Goal: Task Accomplishment & Management: Use online tool/utility

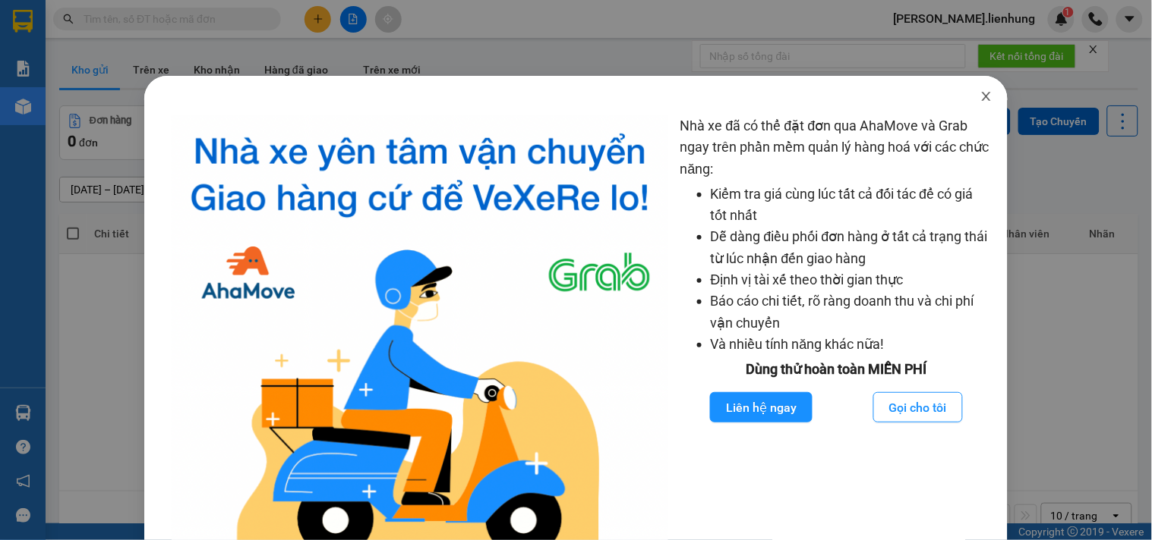
drag, startPoint x: 969, startPoint y: 99, endPoint x: 446, endPoint y: 46, distance: 526.4
click at [980, 99] on icon "close" at bounding box center [986, 96] width 12 height 12
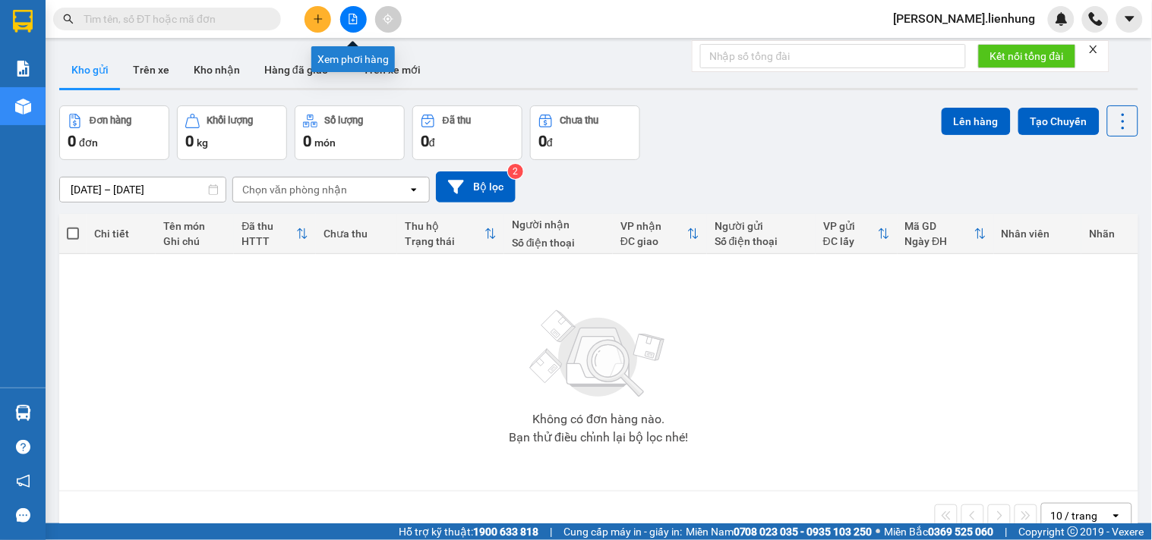
click at [358, 18] on button at bounding box center [353, 19] width 27 height 27
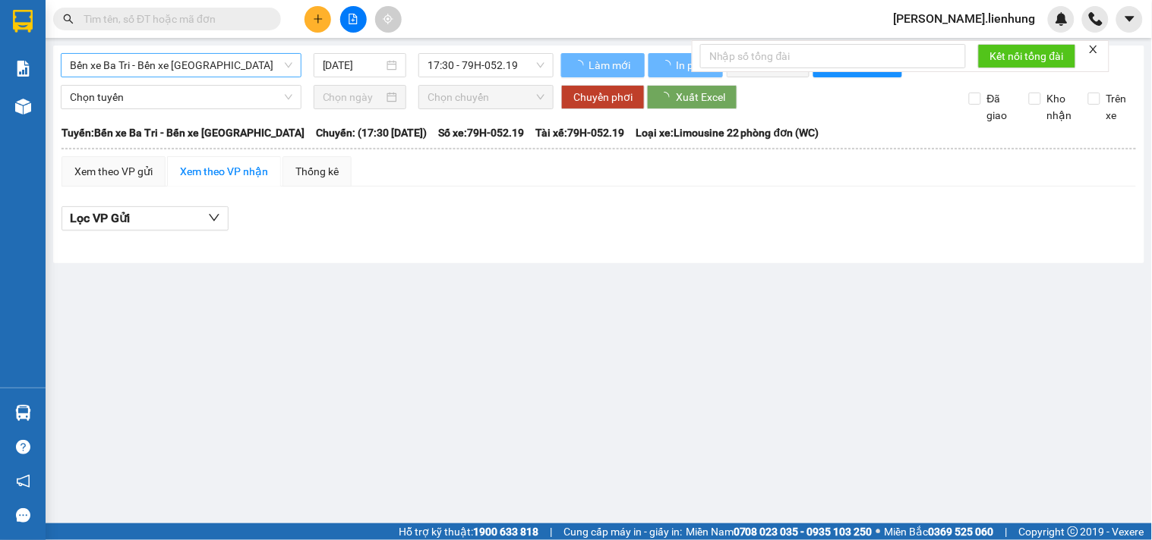
drag, startPoint x: 203, startPoint y: 65, endPoint x: 195, endPoint y: 64, distance: 7.6
click at [195, 64] on span "Bến xe Ba Tri - Bến xe [GEOGRAPHIC_DATA]" at bounding box center [181, 65] width 222 height 23
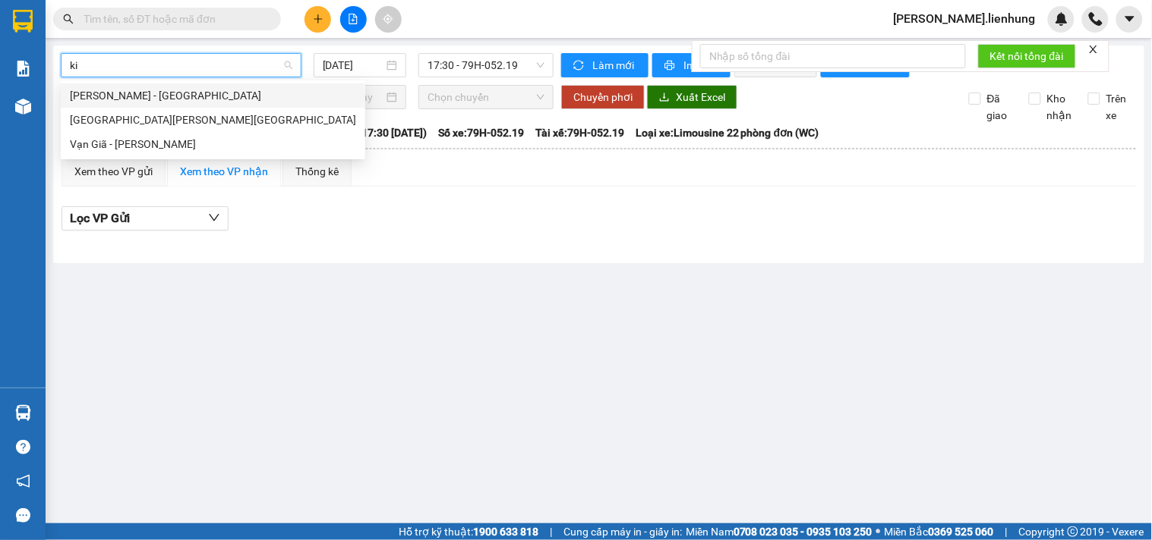
type input "kie"
click at [175, 122] on div "[GEOGRAPHIC_DATA][PERSON_NAME][GEOGRAPHIC_DATA]" at bounding box center [213, 120] width 286 height 17
type input "[DATE]"
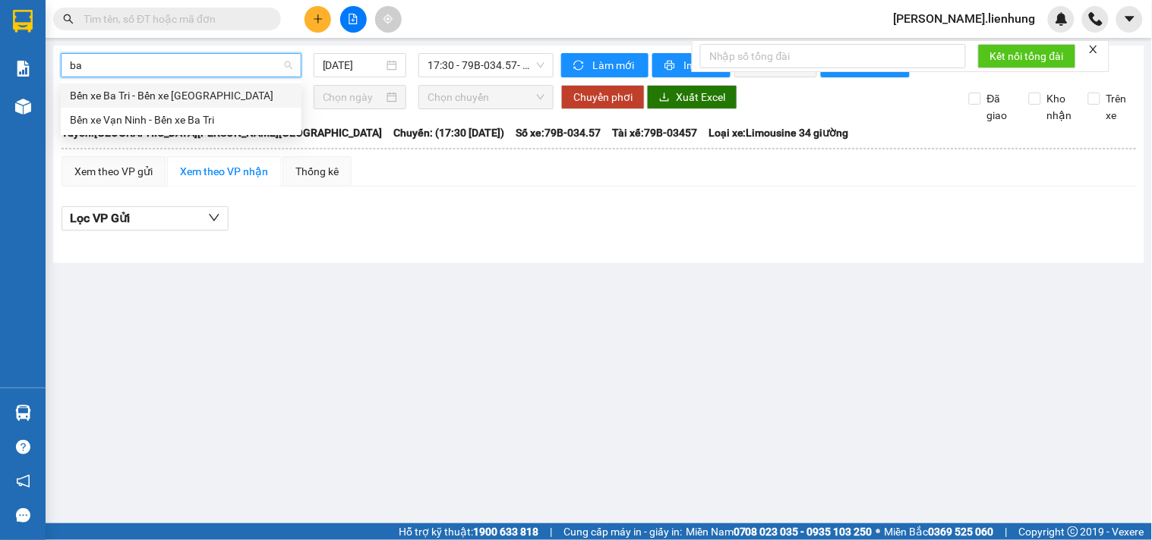
type input "ba t"
click at [195, 118] on div "Bến xe Vạn Ninh - Bến xe Ba Tri" at bounding box center [181, 120] width 222 height 17
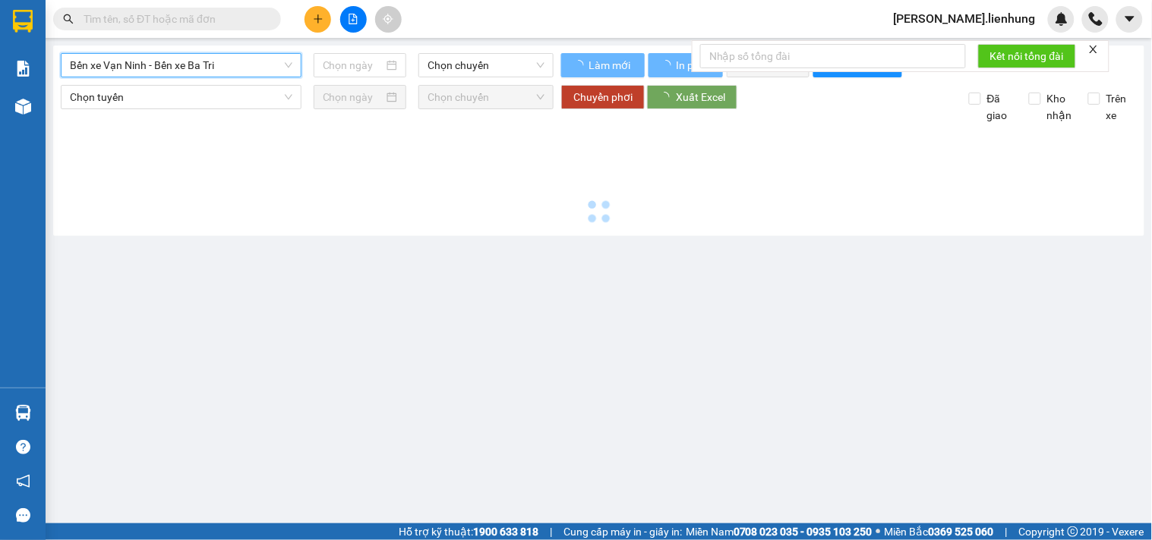
type input "[DATE]"
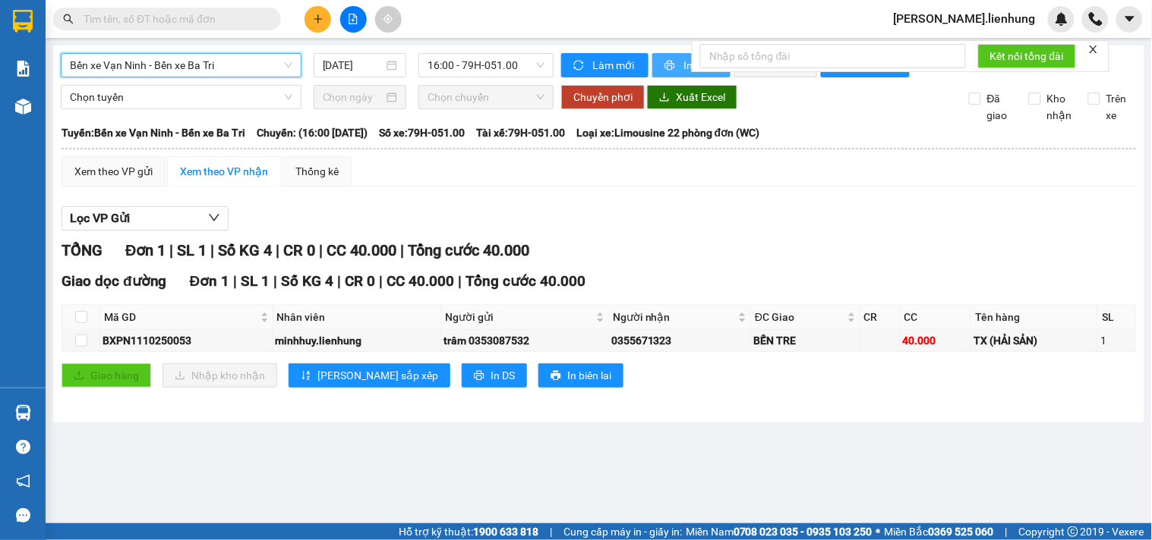
click at [671, 65] on icon "printer" at bounding box center [670, 66] width 10 height 10
click at [671, 232] on div "Lọc VP Gửi" at bounding box center [598, 218] width 1074 height 25
click at [203, 73] on span "Bến xe Vạn Ninh - Bến xe Ba Tri" at bounding box center [181, 65] width 222 height 23
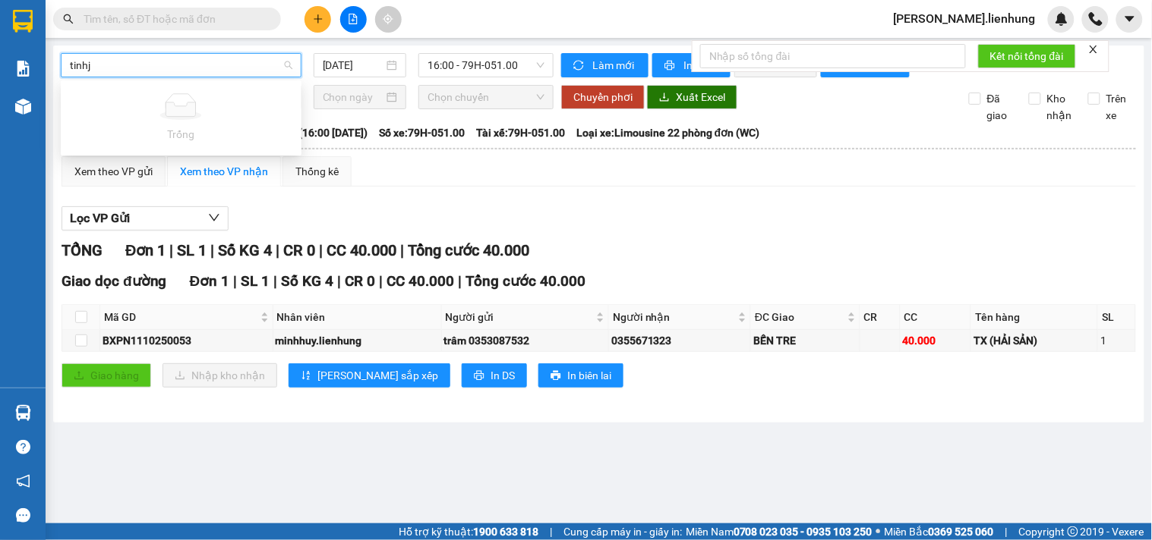
type input "tinh"
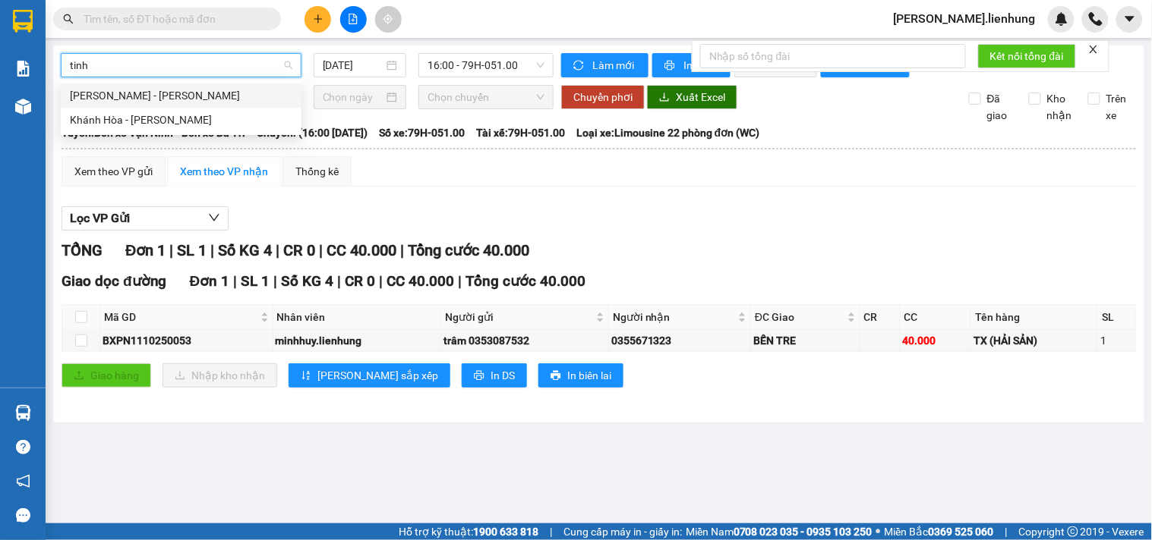
click at [191, 93] on div "[PERSON_NAME] - [PERSON_NAME]" at bounding box center [181, 95] width 222 height 17
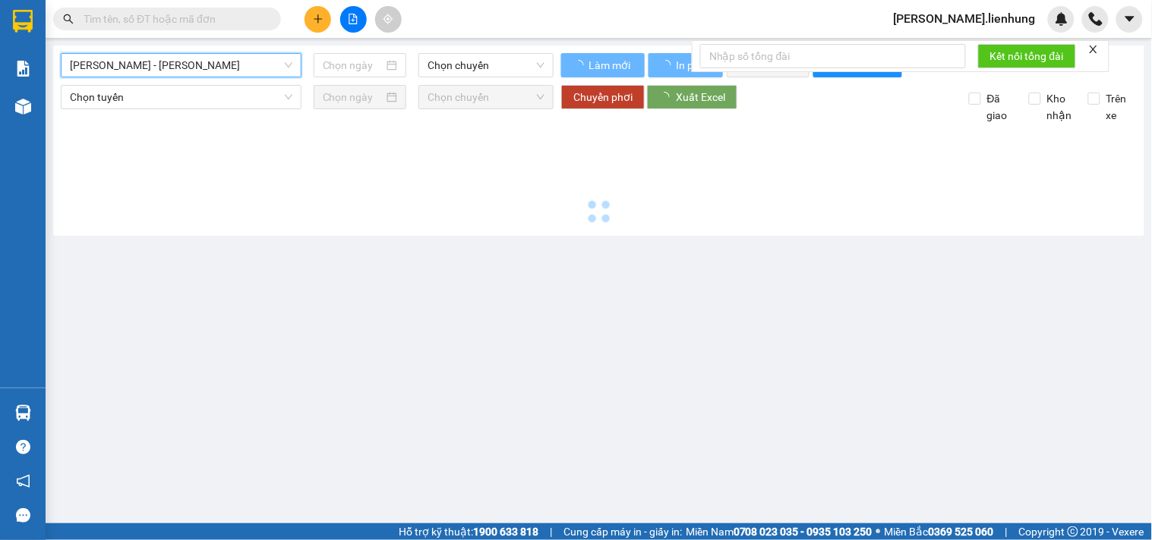
type input "[DATE]"
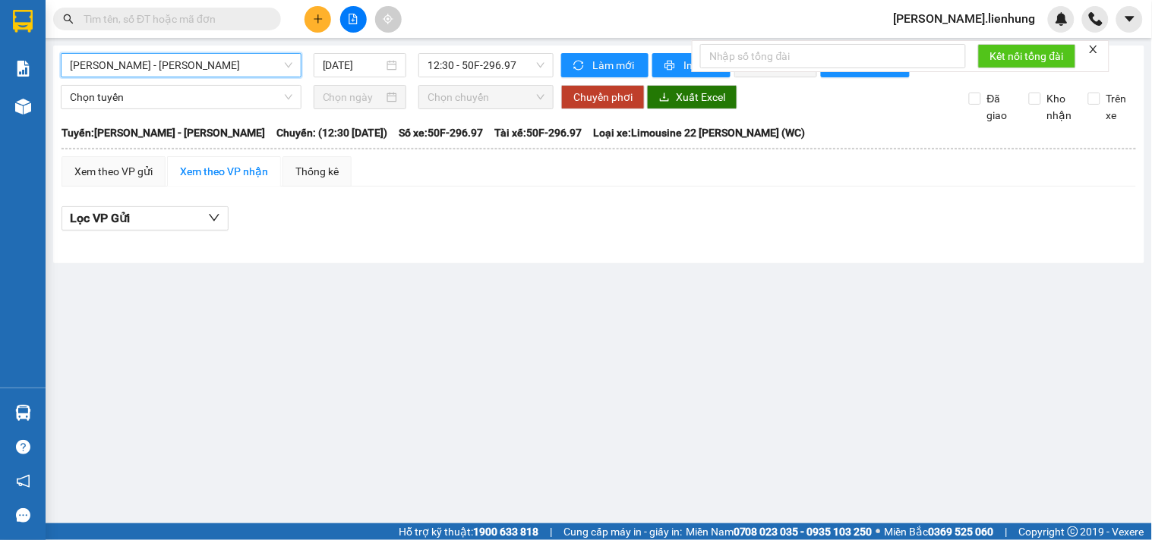
click at [162, 64] on span "[PERSON_NAME] - [PERSON_NAME]" at bounding box center [181, 65] width 222 height 23
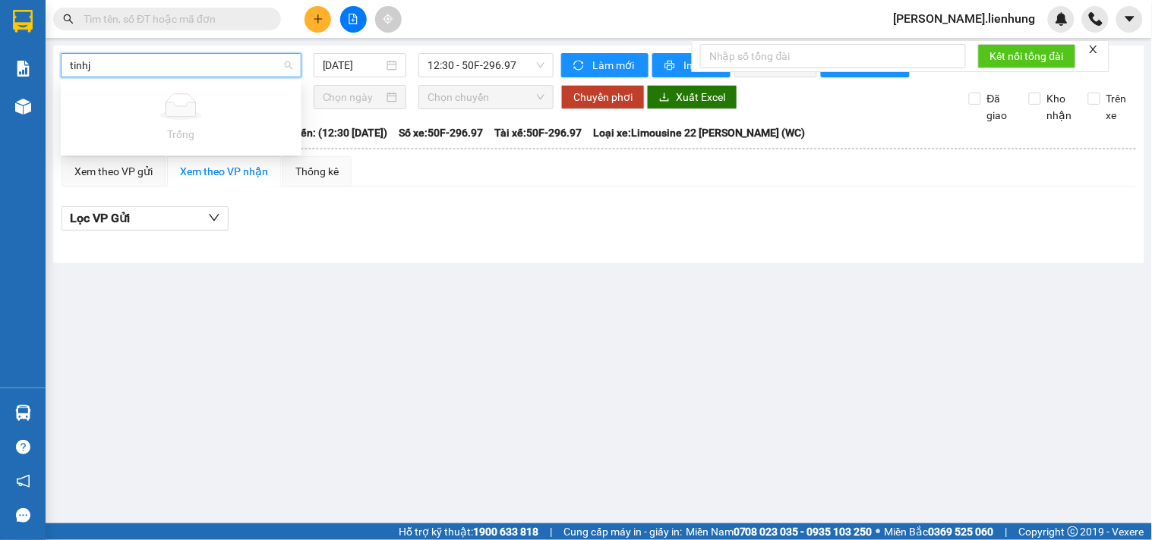
type input "tinh"
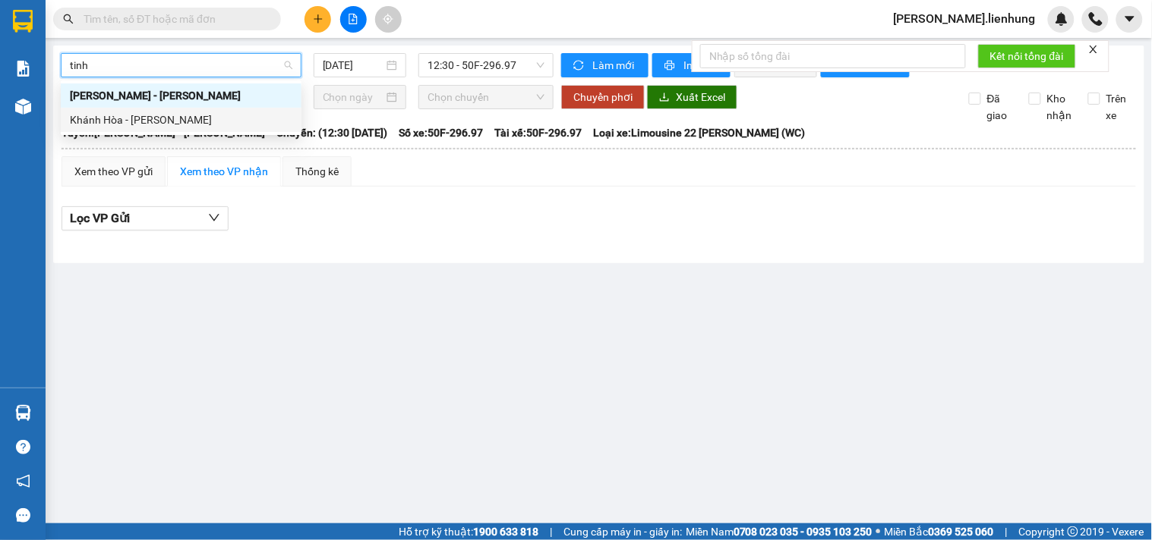
click at [178, 115] on div "Khánh Hòa - [PERSON_NAME]" at bounding box center [181, 120] width 222 height 17
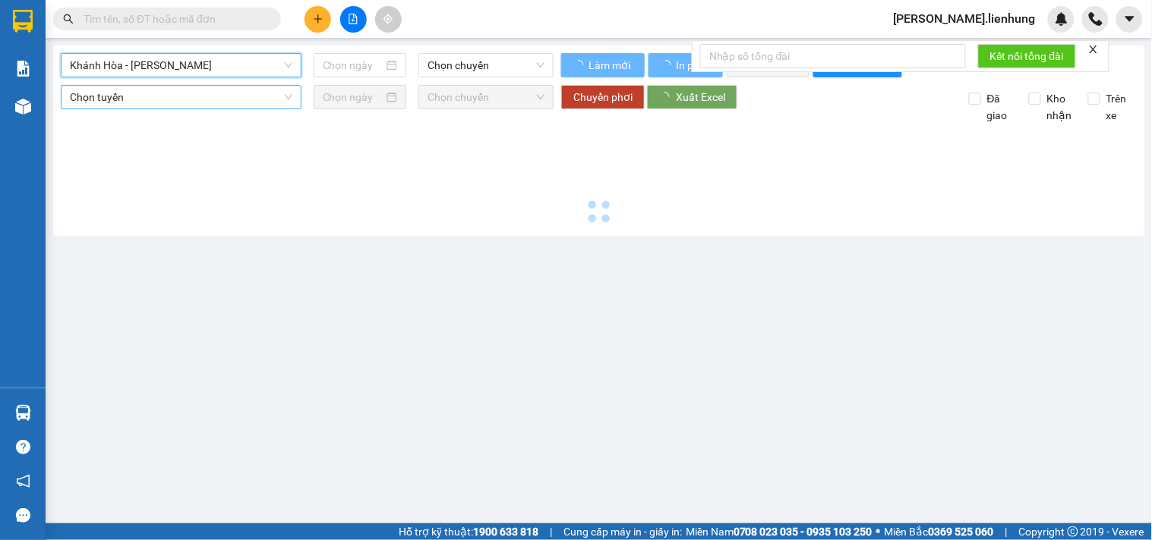
type input "[DATE]"
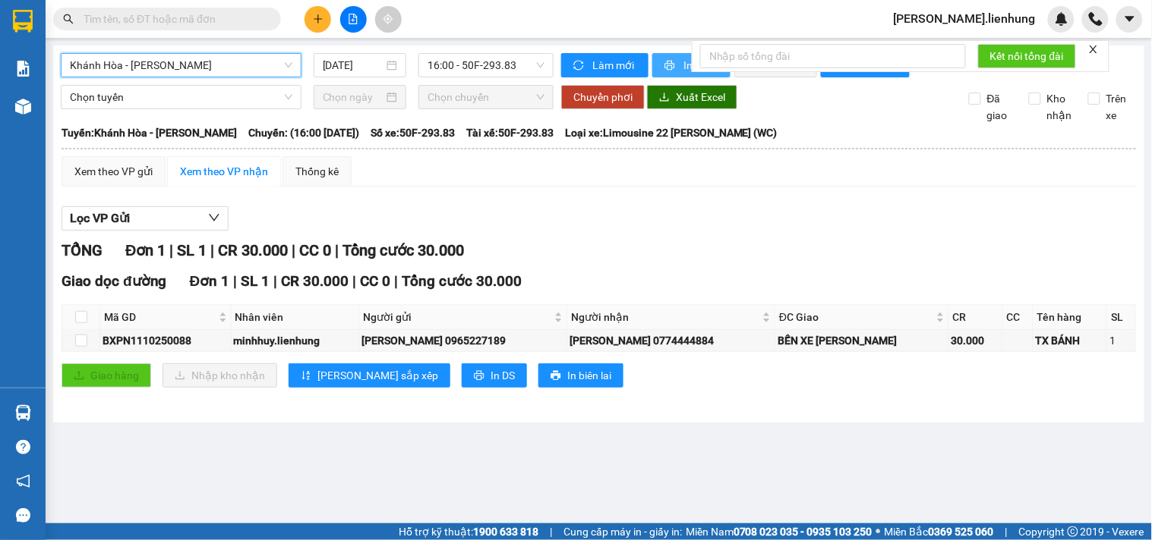
click at [678, 71] on button "In phơi" at bounding box center [691, 65] width 78 height 24
